Goal: Contribute content

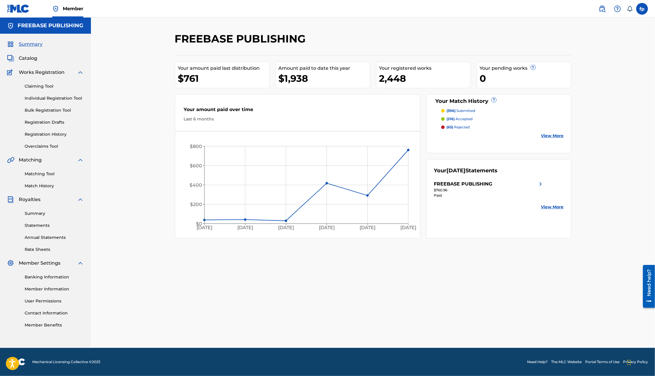
click at [48, 109] on link "Bulk Registration Tool" at bounding box center [54, 110] width 59 height 6
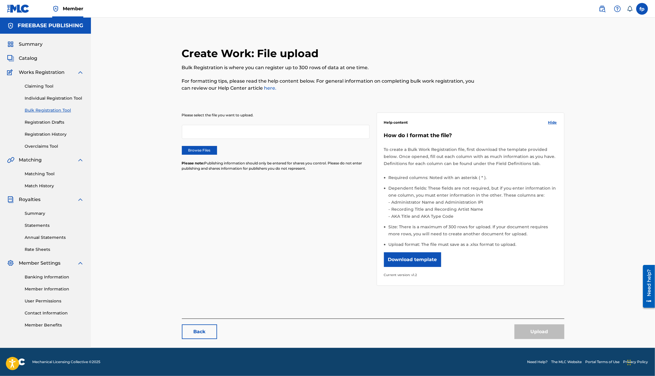
click at [208, 147] on label "Browse Files" at bounding box center [199, 150] width 35 height 9
click at [0, 0] on input "Browse Files" at bounding box center [0, 0] width 0 height 0
click at [522, 322] on div "Back Upload" at bounding box center [373, 329] width 383 height 21
click at [523, 326] on button "Upload" at bounding box center [540, 332] width 50 height 15
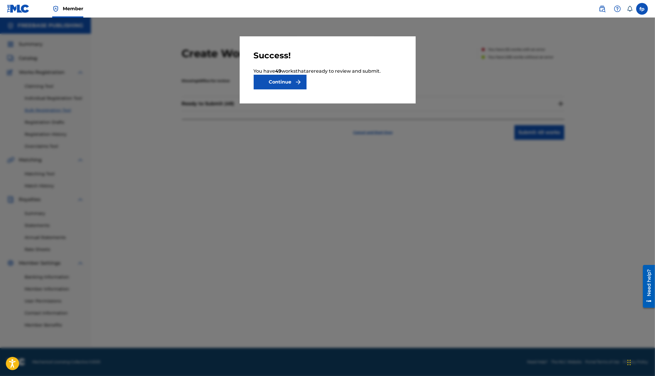
click at [293, 87] on button "Continue" at bounding box center [280, 82] width 53 height 15
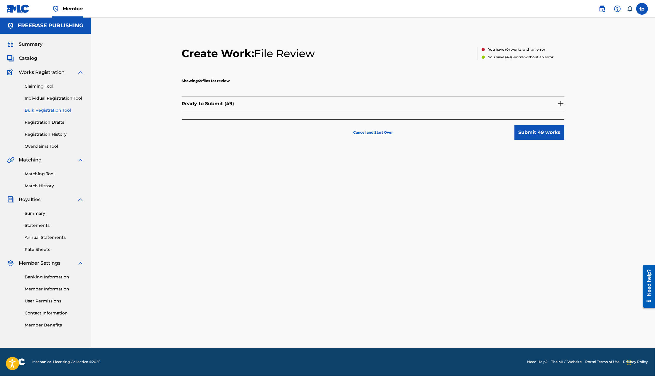
click at [533, 132] on button "Submit 49 works" at bounding box center [540, 132] width 50 height 15
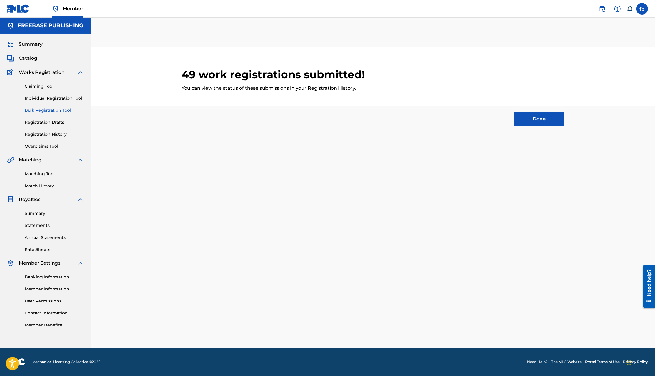
click at [534, 117] on button "Done" at bounding box center [540, 119] width 50 height 15
